Goal: Check status: Check status

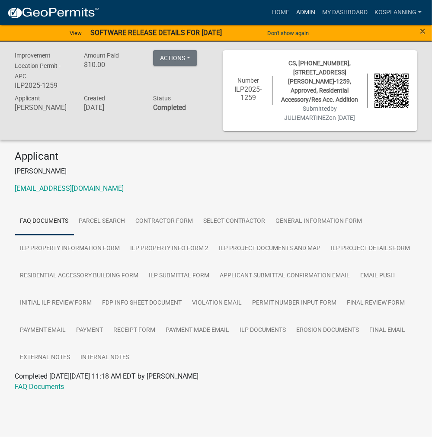
click at [304, 10] on link "Admin" at bounding box center [306, 12] width 26 height 16
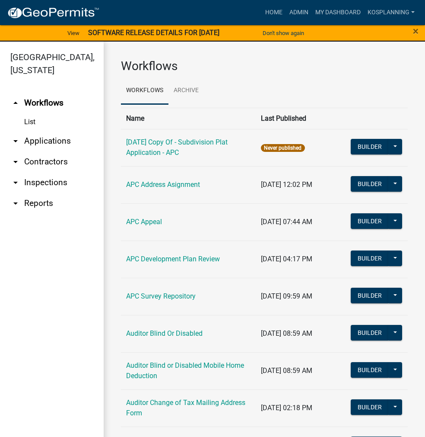
click at [57, 137] on link "arrow_drop_down Applications" at bounding box center [52, 141] width 104 height 21
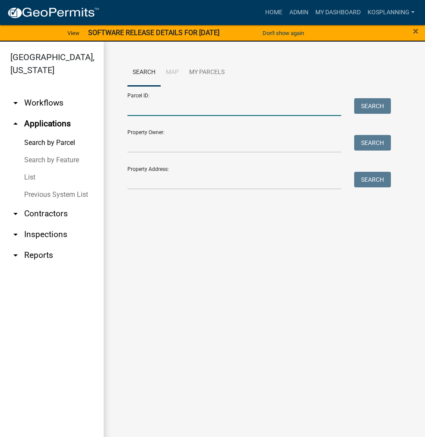
click at [143, 106] on input "Parcel ID:" at bounding box center [235, 107] width 214 height 18
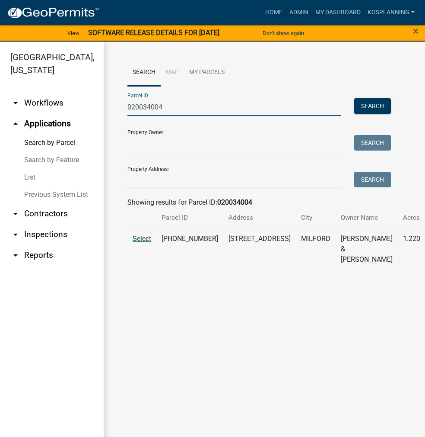
type input "020034004"
click at [138, 242] on span "Select" at bounding box center [142, 238] width 19 height 8
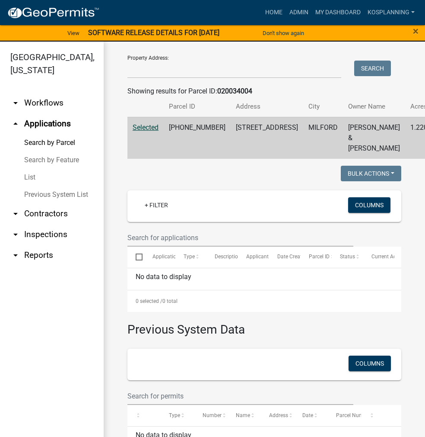
scroll to position [9, 0]
